Goal: Find specific page/section: Find specific page/section

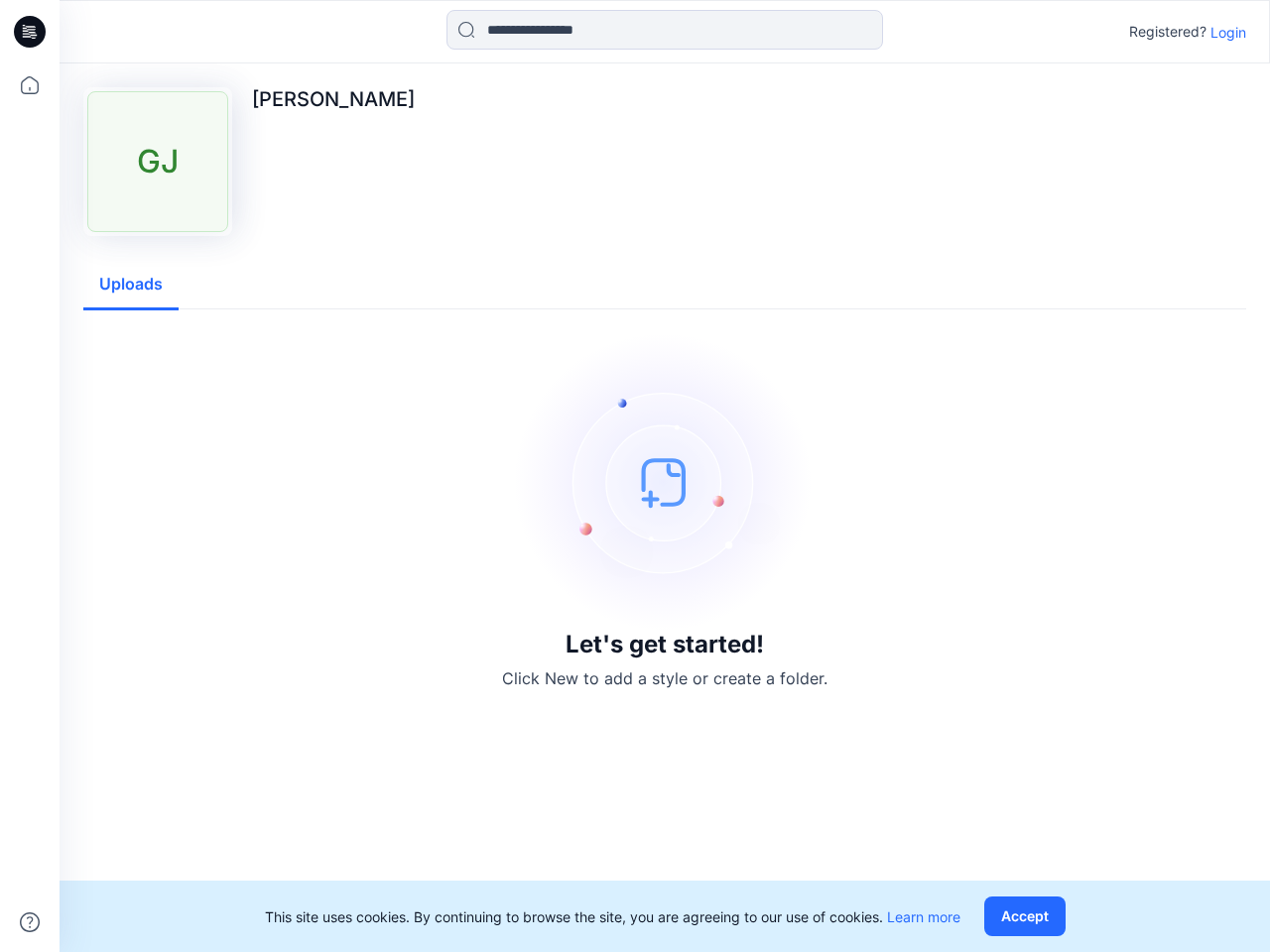
click at [635, 476] on img at bounding box center [665, 482] width 298 height 298
click at [31, 32] on icon at bounding box center [33, 32] width 8 height 1
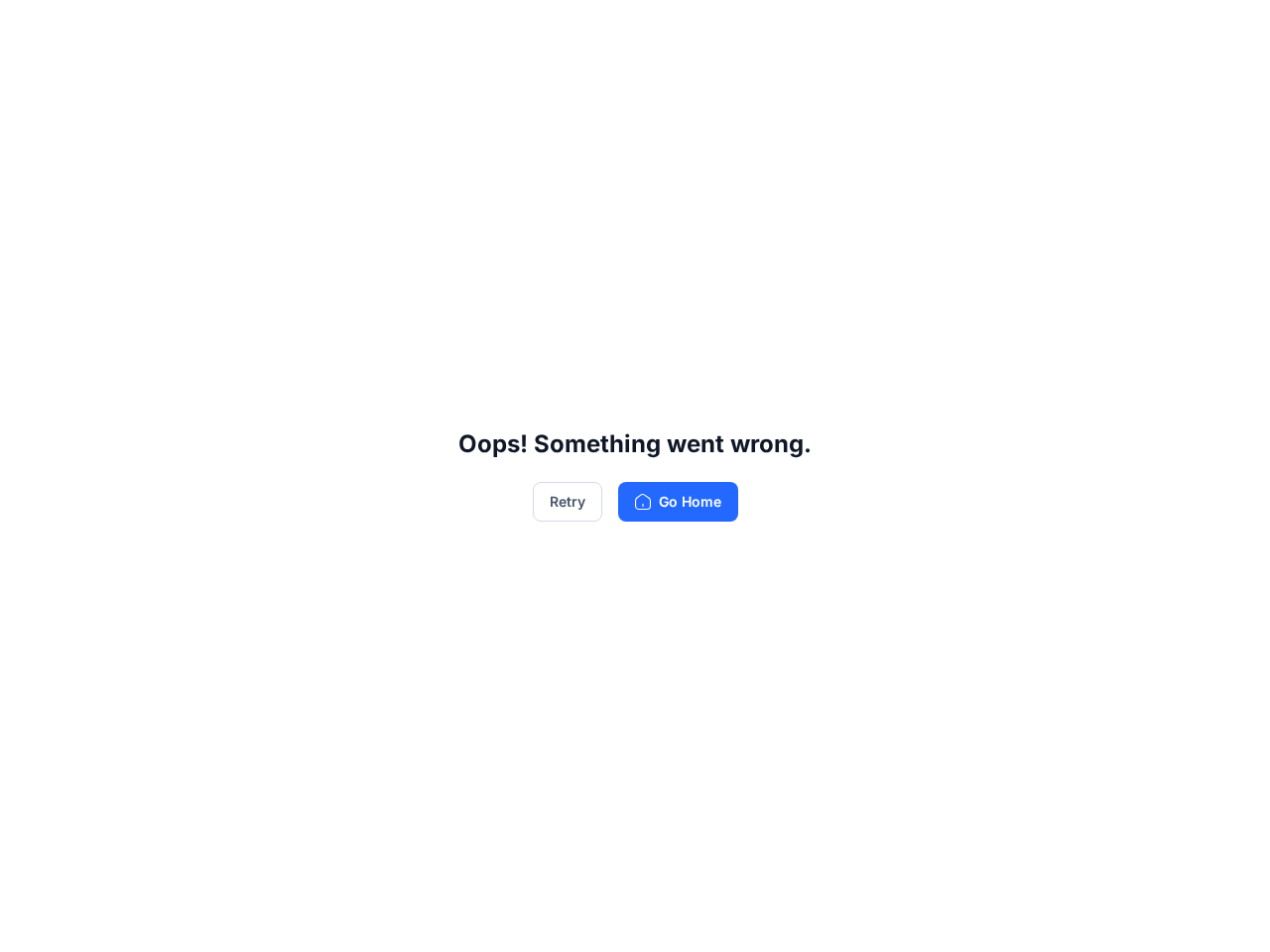
click at [30, 85] on div "Oops! Something went wrong. Retry Go Home" at bounding box center [635, 476] width 1270 height 952
click at [30, 922] on div "Oops! Something went wrong. Retry Go Home" at bounding box center [635, 476] width 1270 height 952
click at [665, 30] on div "Oops! Something went wrong. Retry Go Home" at bounding box center [635, 476] width 1270 height 952
click at [1228, 32] on div "Oops! Something went wrong. Retry Go Home" at bounding box center [635, 476] width 1270 height 952
click at [131, 285] on div "Oops! Something went wrong. Retry Go Home" at bounding box center [635, 476] width 1270 height 952
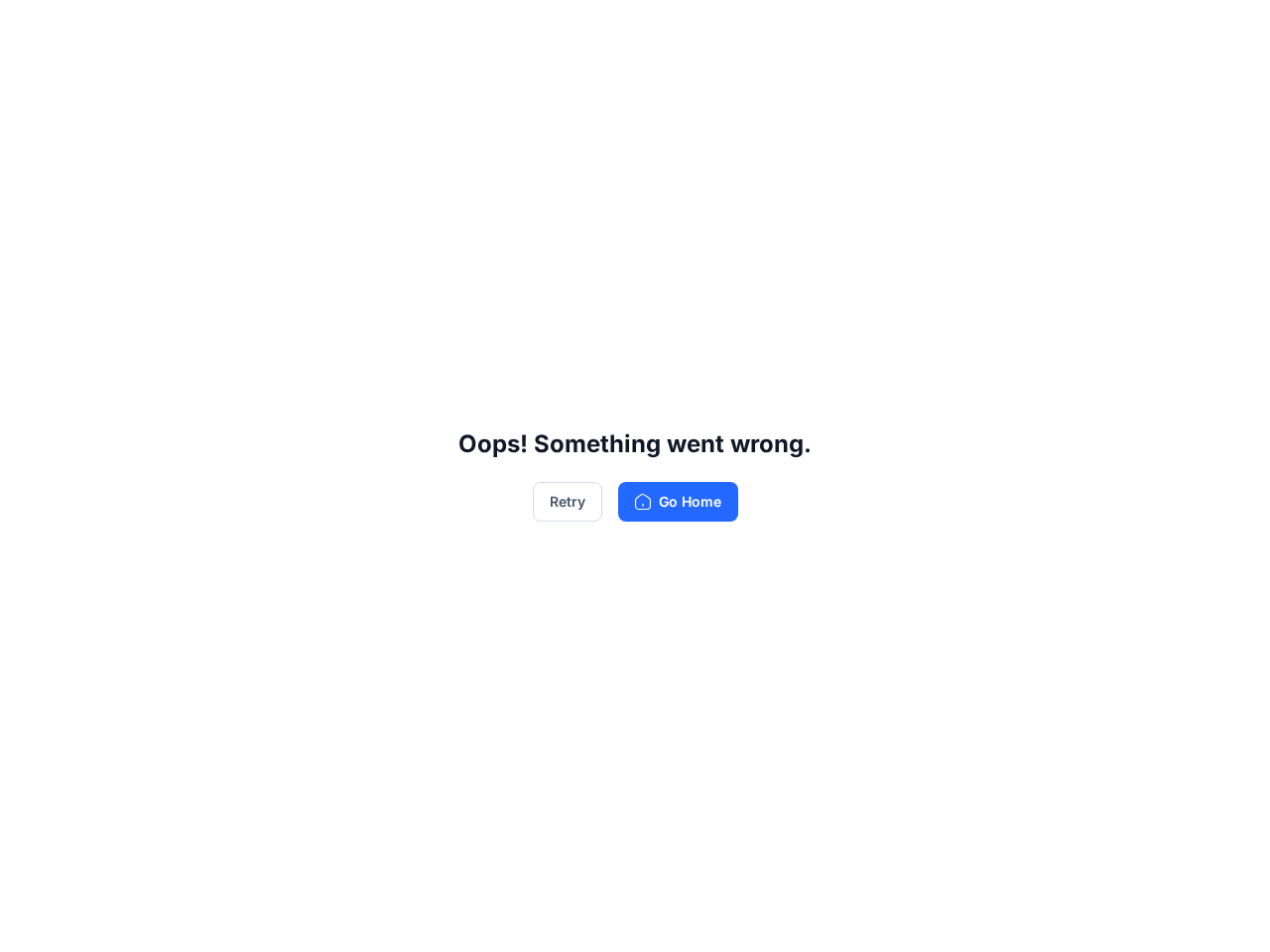
click at [1029, 916] on div "Oops! Something went wrong. Retry Go Home" at bounding box center [635, 476] width 1270 height 952
